Goal: Communication & Community: Answer question/provide support

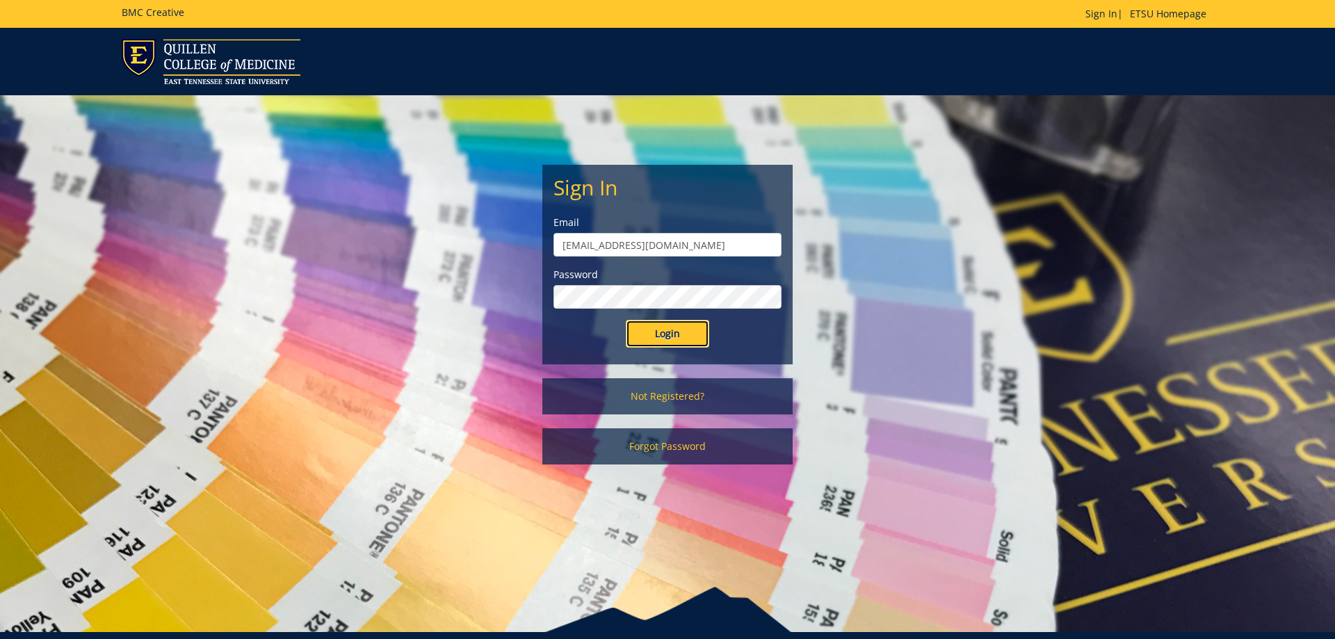
click at [667, 345] on input "Login" at bounding box center [667, 334] width 83 height 28
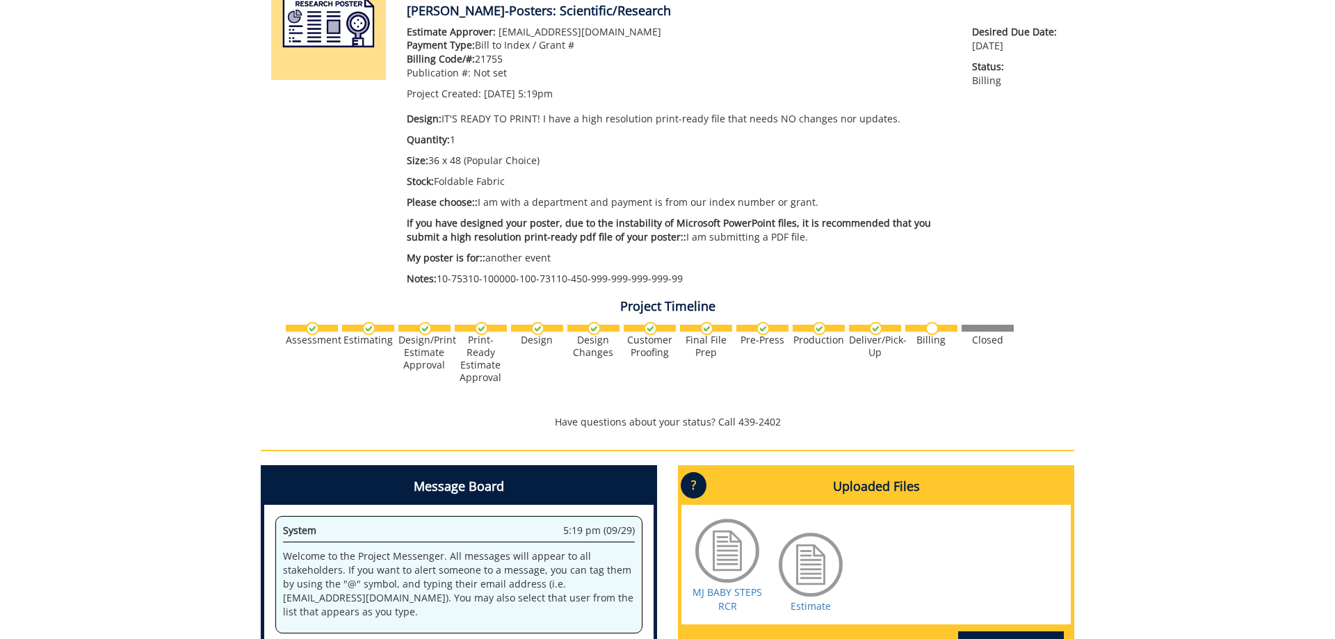
scroll to position [355, 0]
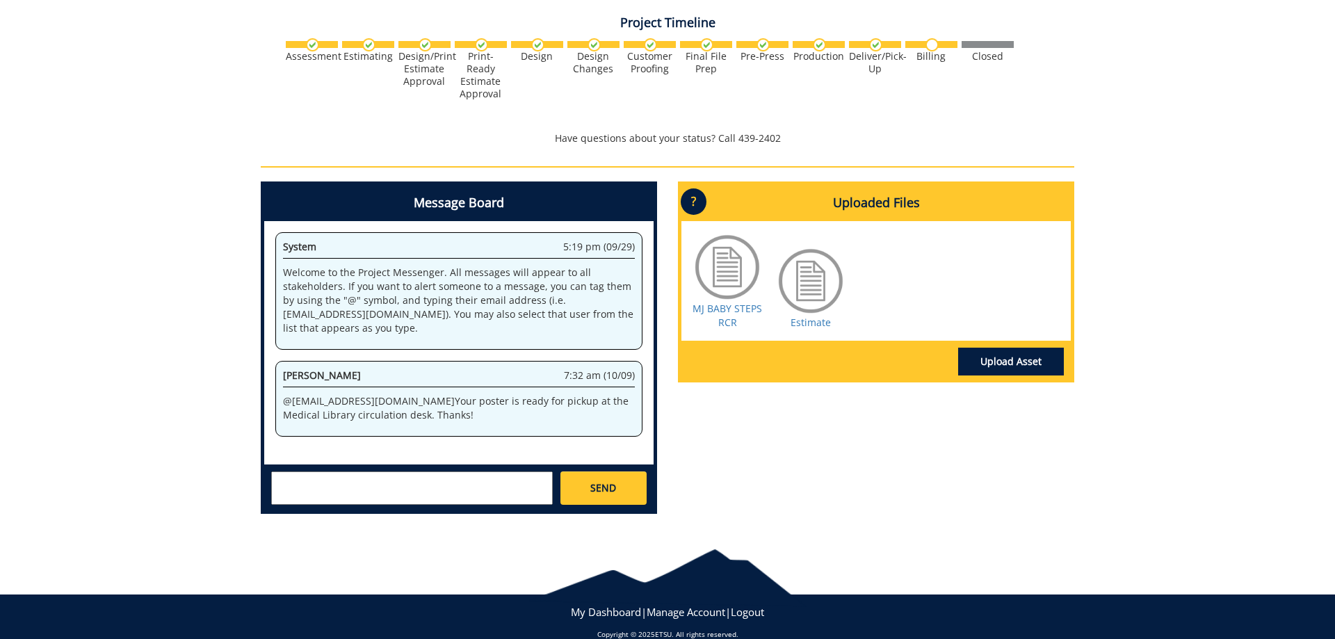
scroll to position [514, 0]
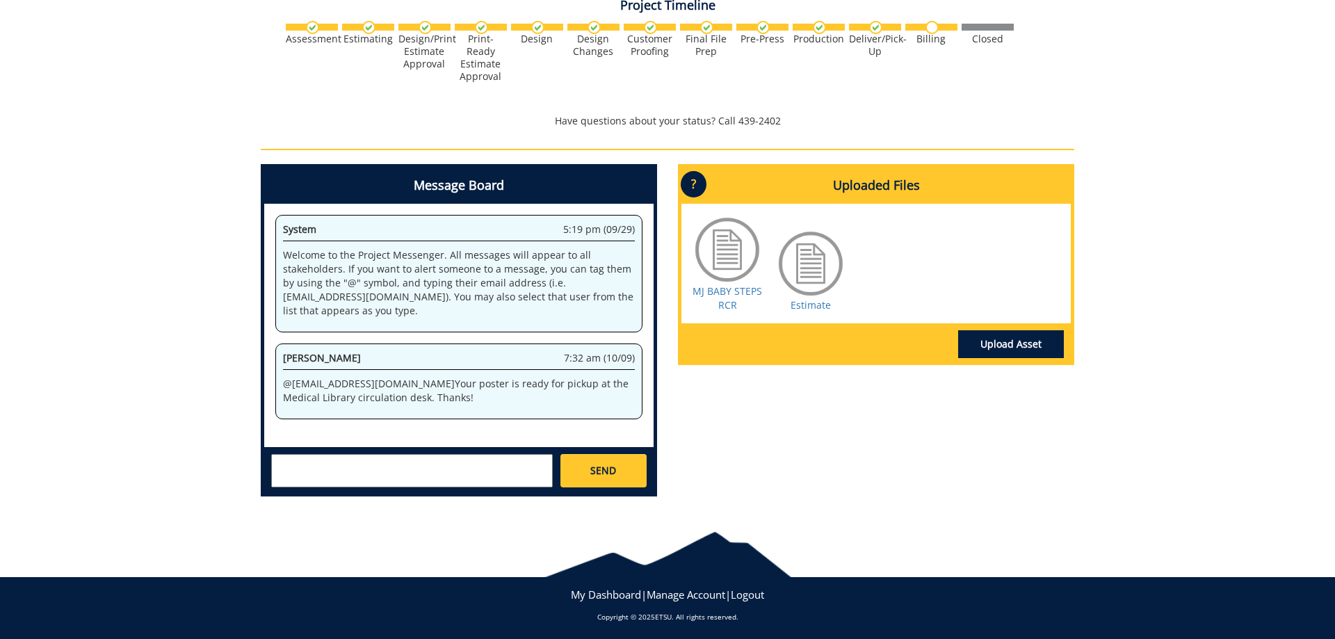
click at [526, 473] on textarea at bounding box center [412, 470] width 282 height 33
type textarea "You all are amazing! Thanks so much :)"
click at [614, 485] on link "SEND" at bounding box center [603, 470] width 86 height 33
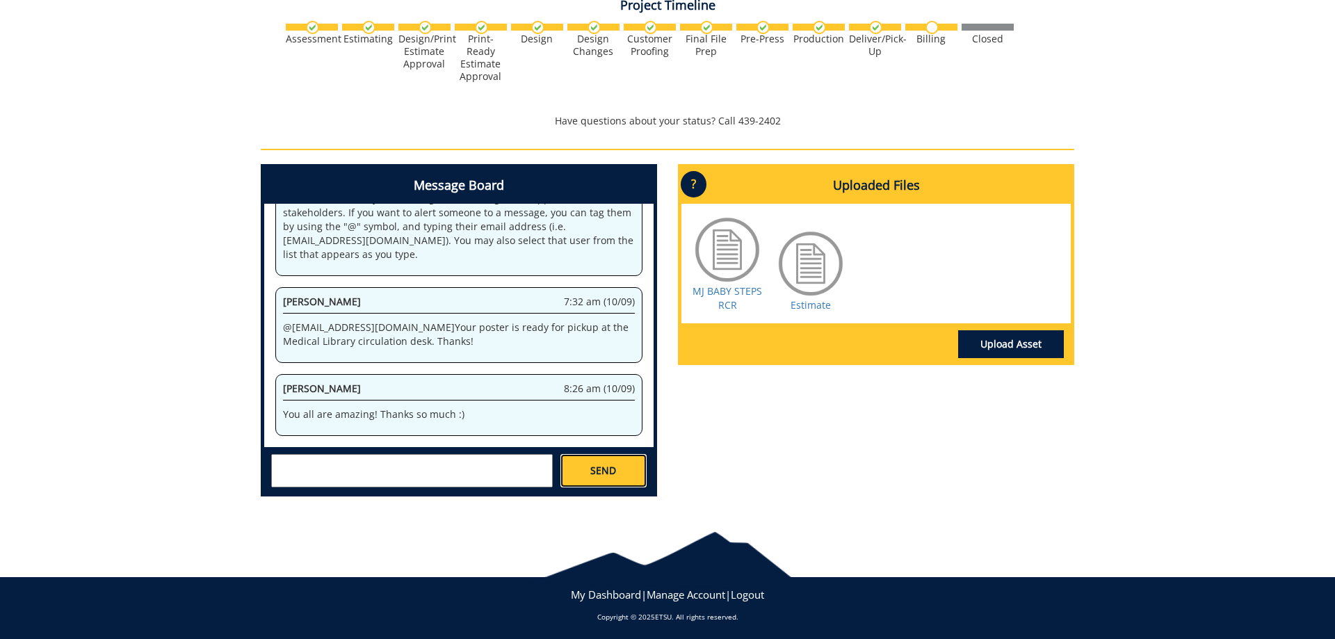
scroll to position [633, 0]
